Goal: Navigation & Orientation: Go to known website

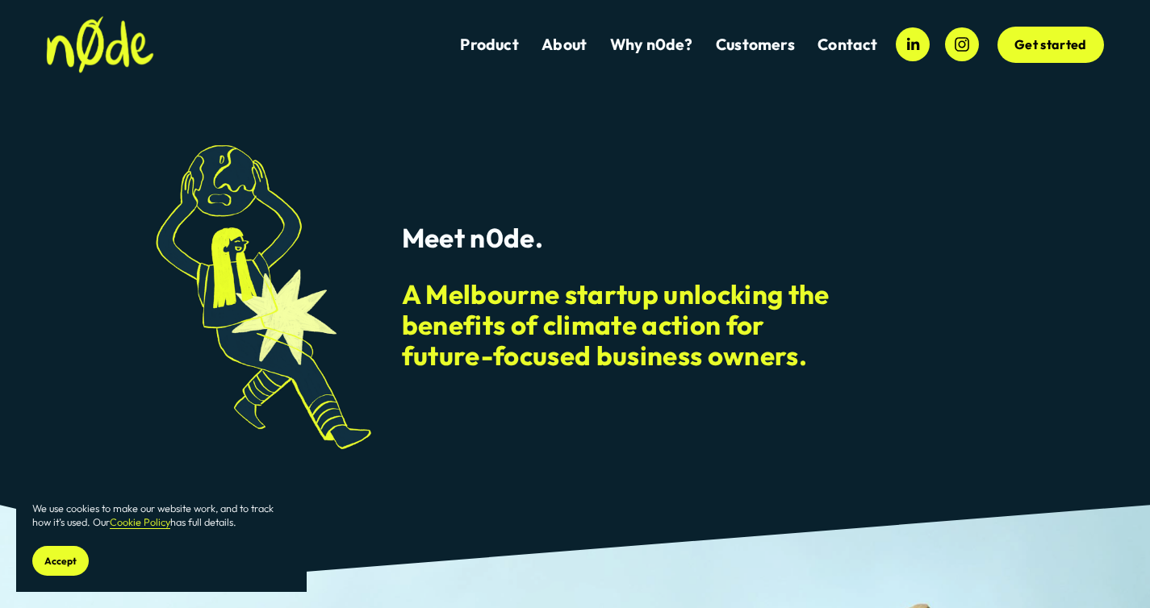
click at [572, 40] on link "About" at bounding box center [563, 45] width 45 height 22
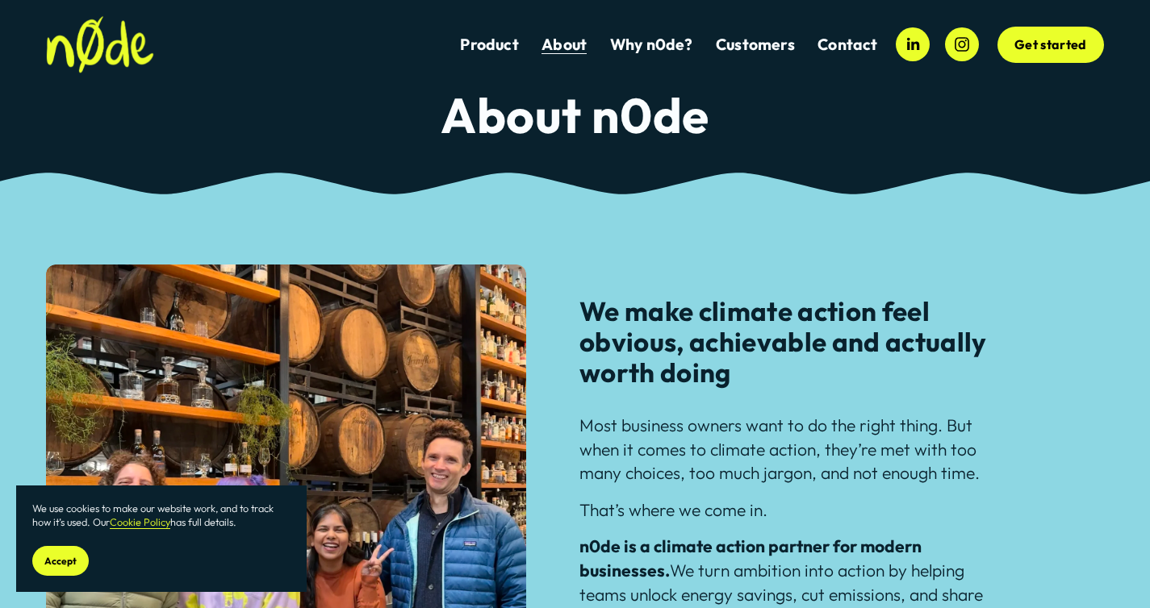
click at [665, 51] on link "Why n0de?" at bounding box center [651, 45] width 83 height 22
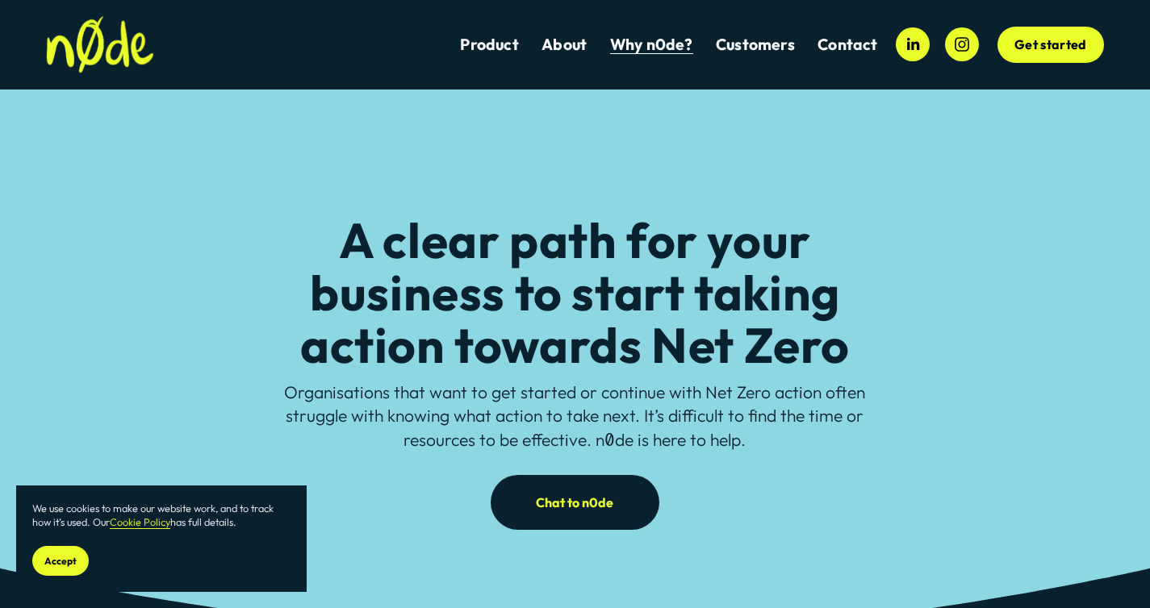
click at [1050, 44] on link "Get started" at bounding box center [1050, 45] width 106 height 37
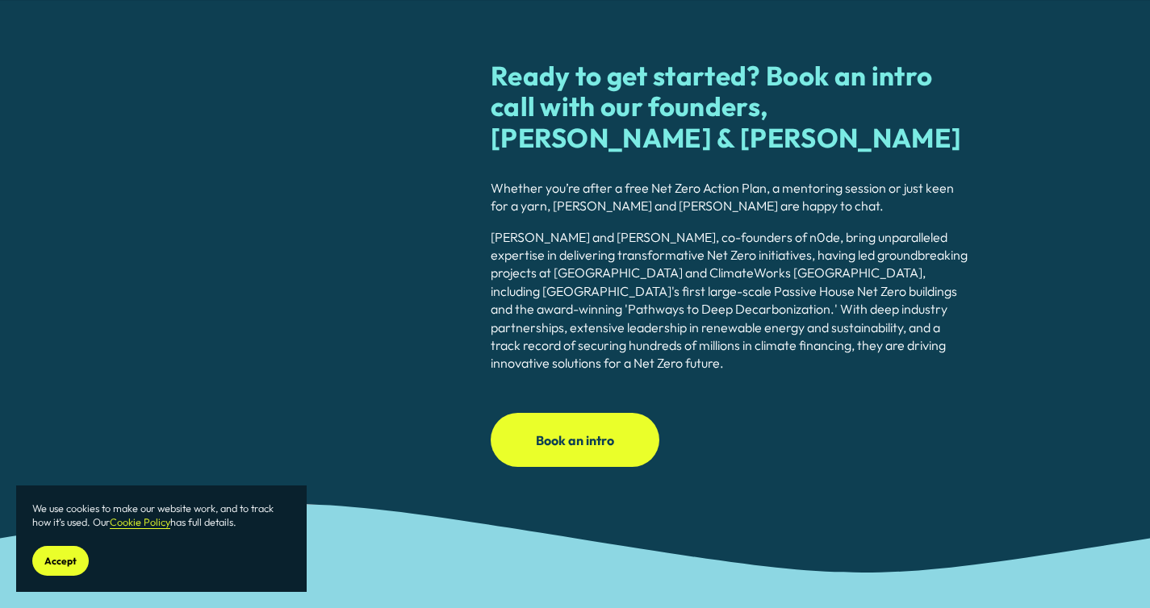
scroll to position [1849, 0]
